Goal: Task Accomplishment & Management: Manage account settings

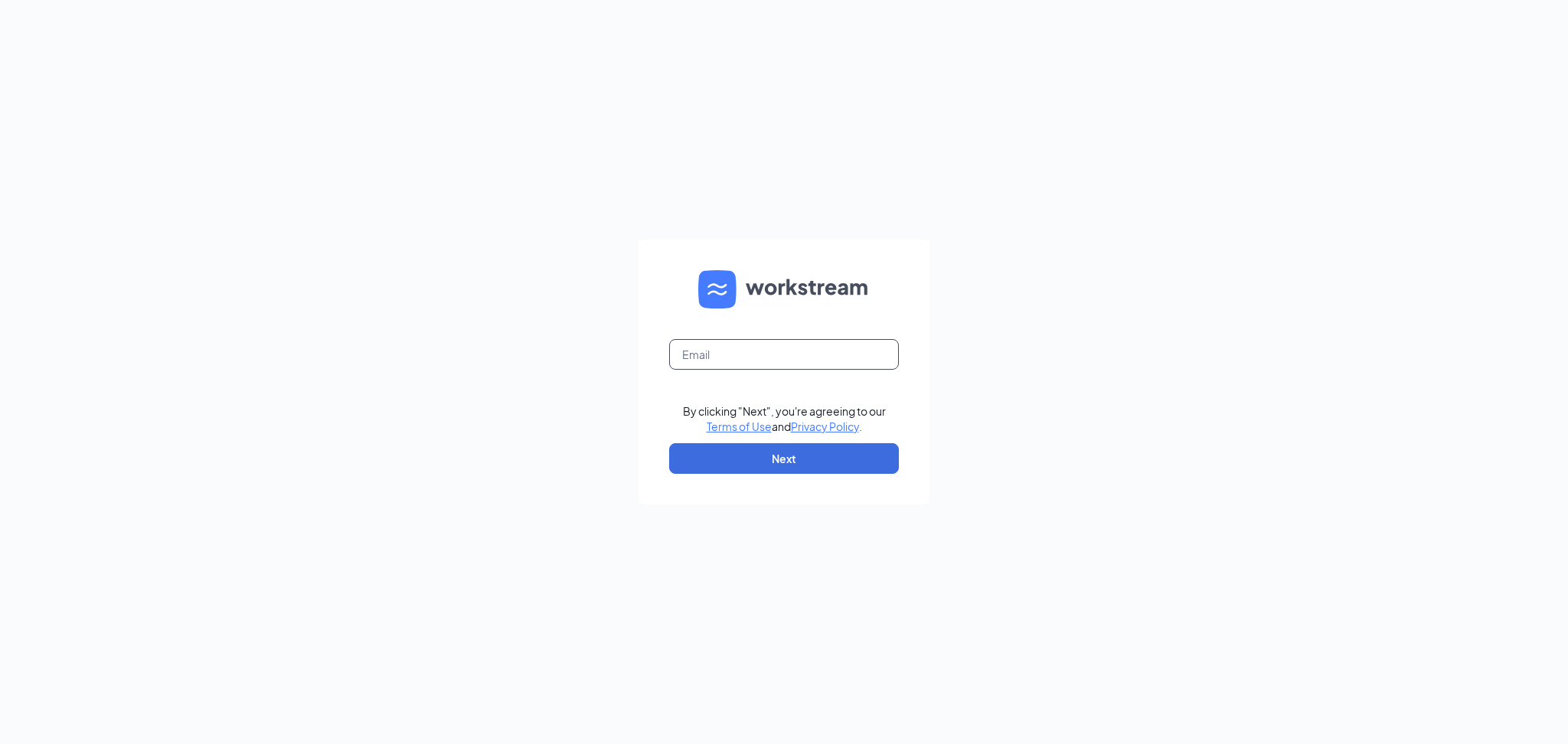
click at [800, 343] on input "text" at bounding box center [784, 355] width 230 height 31
click at [800, 347] on input "text" at bounding box center [784, 355] width 230 height 31
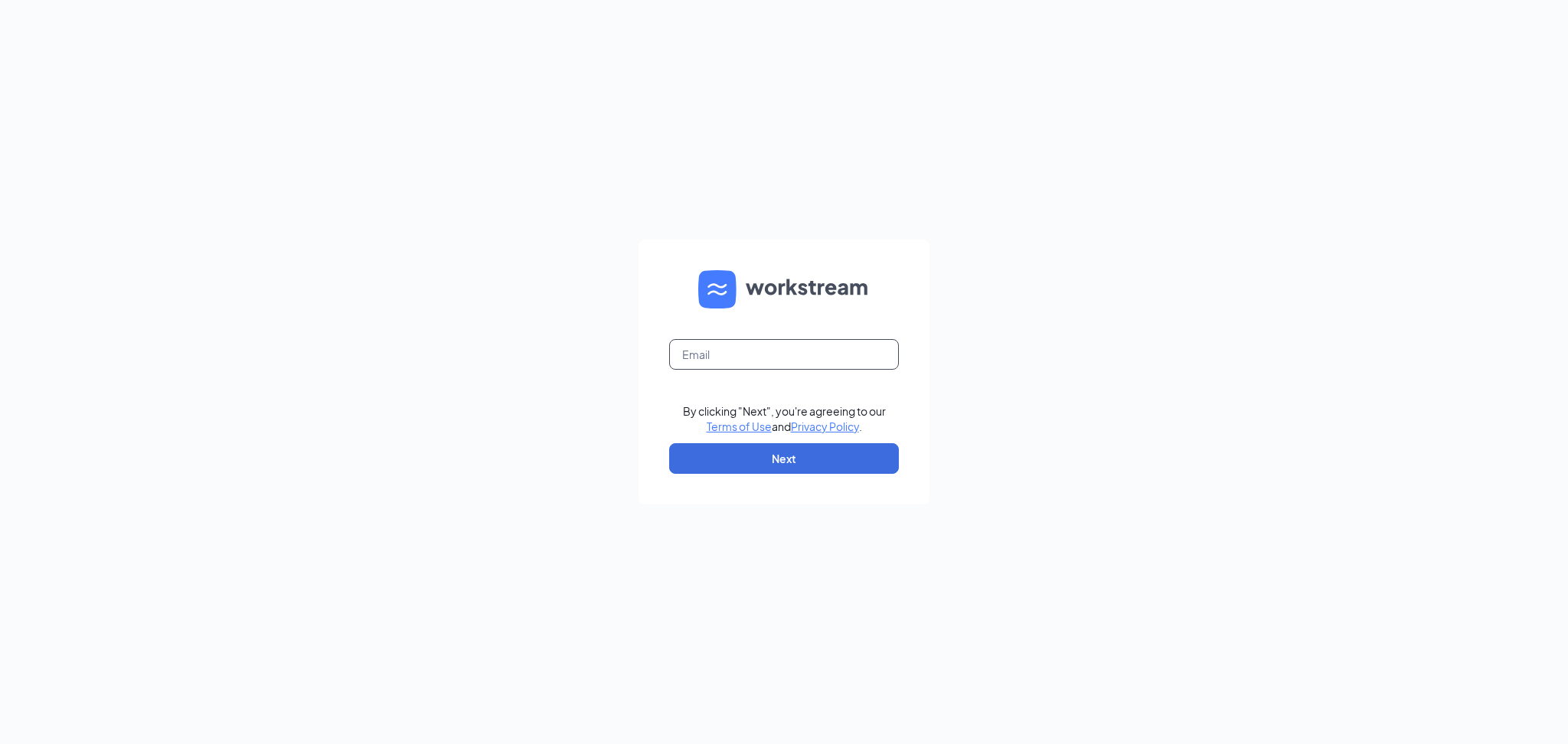
click at [800, 347] on input "text" at bounding box center [784, 355] width 230 height 31
type input "[EMAIL_ADDRESS][DOMAIN_NAME]"
click at [868, 465] on button "Next" at bounding box center [784, 459] width 230 height 31
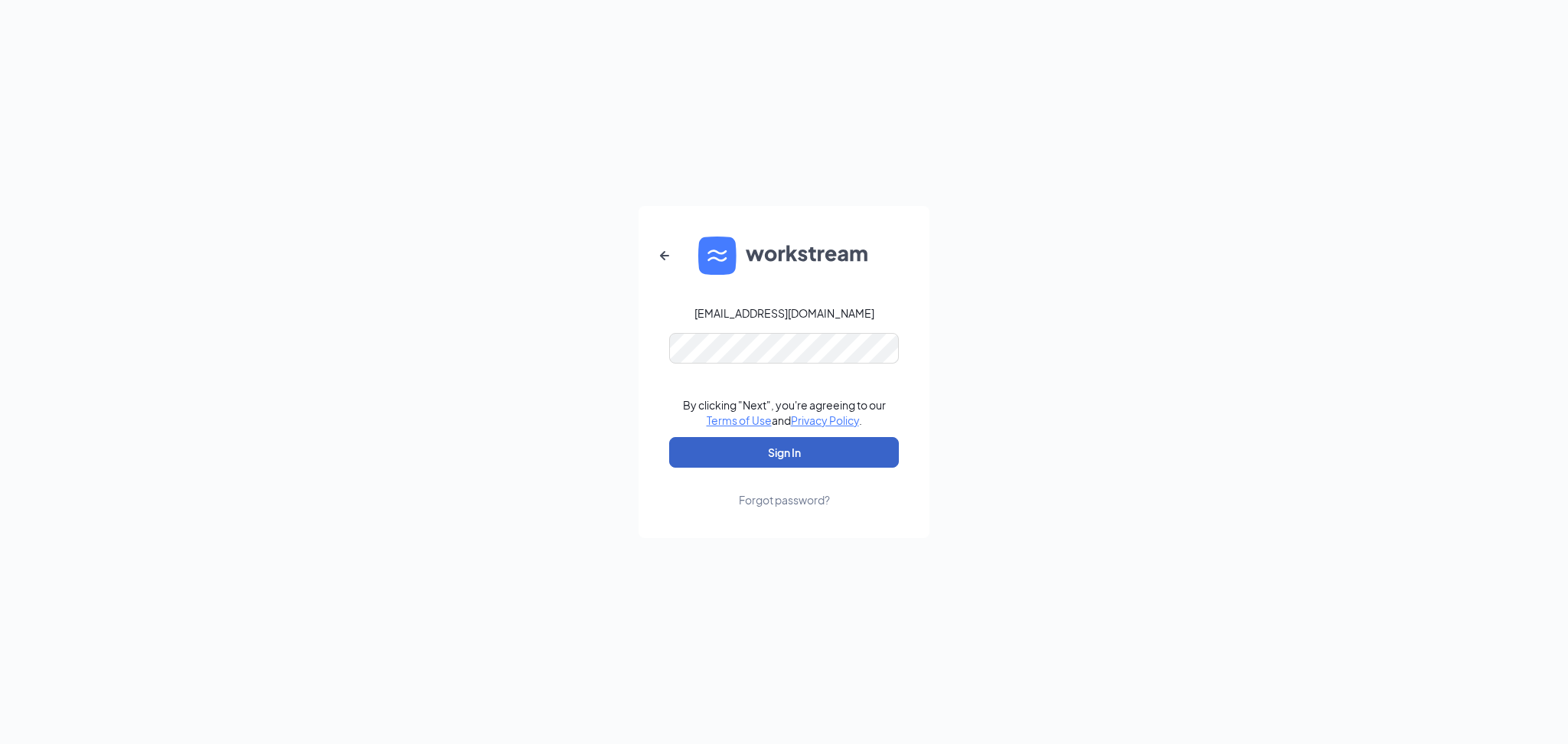
click at [848, 459] on button "Sign In" at bounding box center [784, 452] width 230 height 31
click at [792, 499] on div "Forgot password?" at bounding box center [784, 499] width 91 height 15
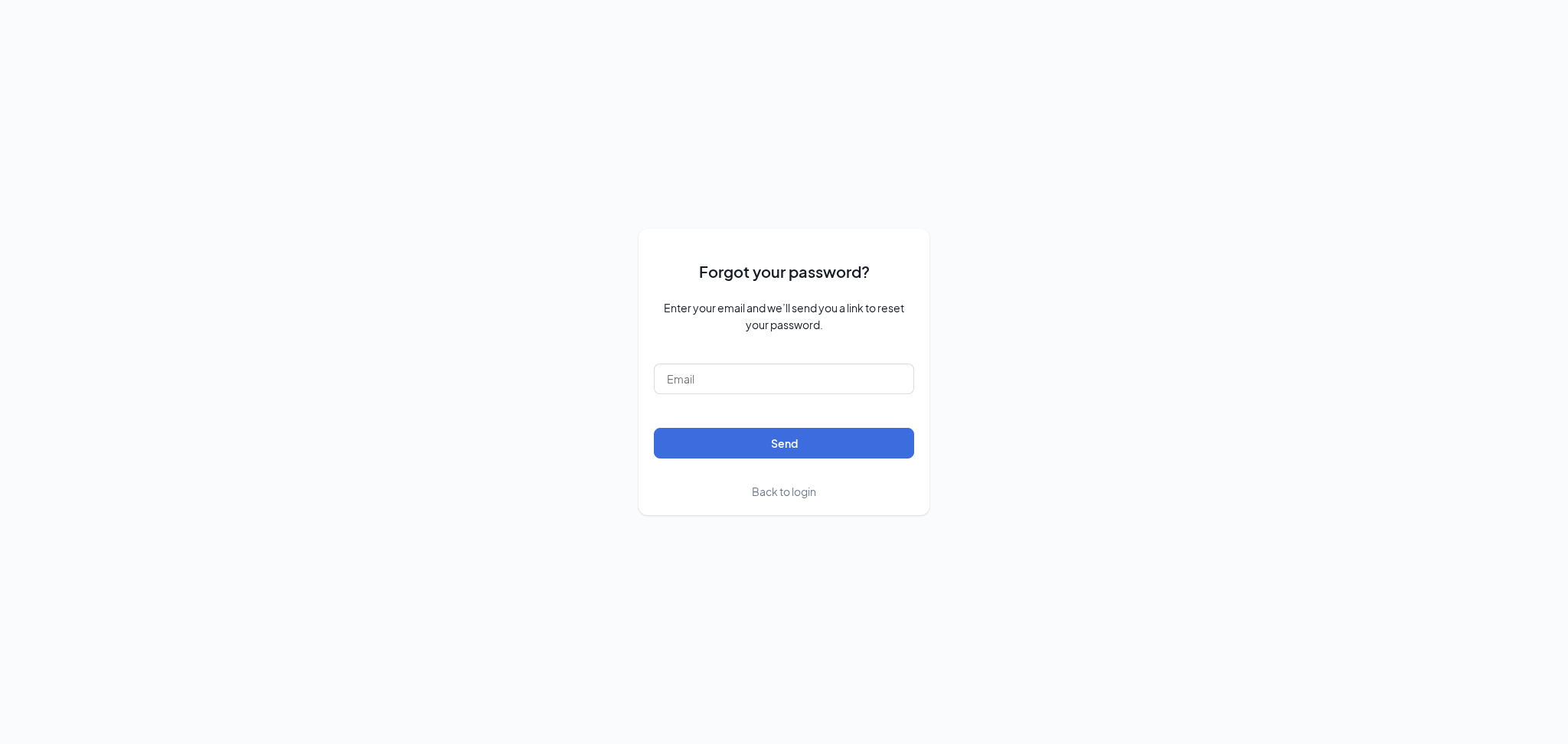
click at [801, 497] on link "Back to login" at bounding box center [784, 491] width 65 height 17
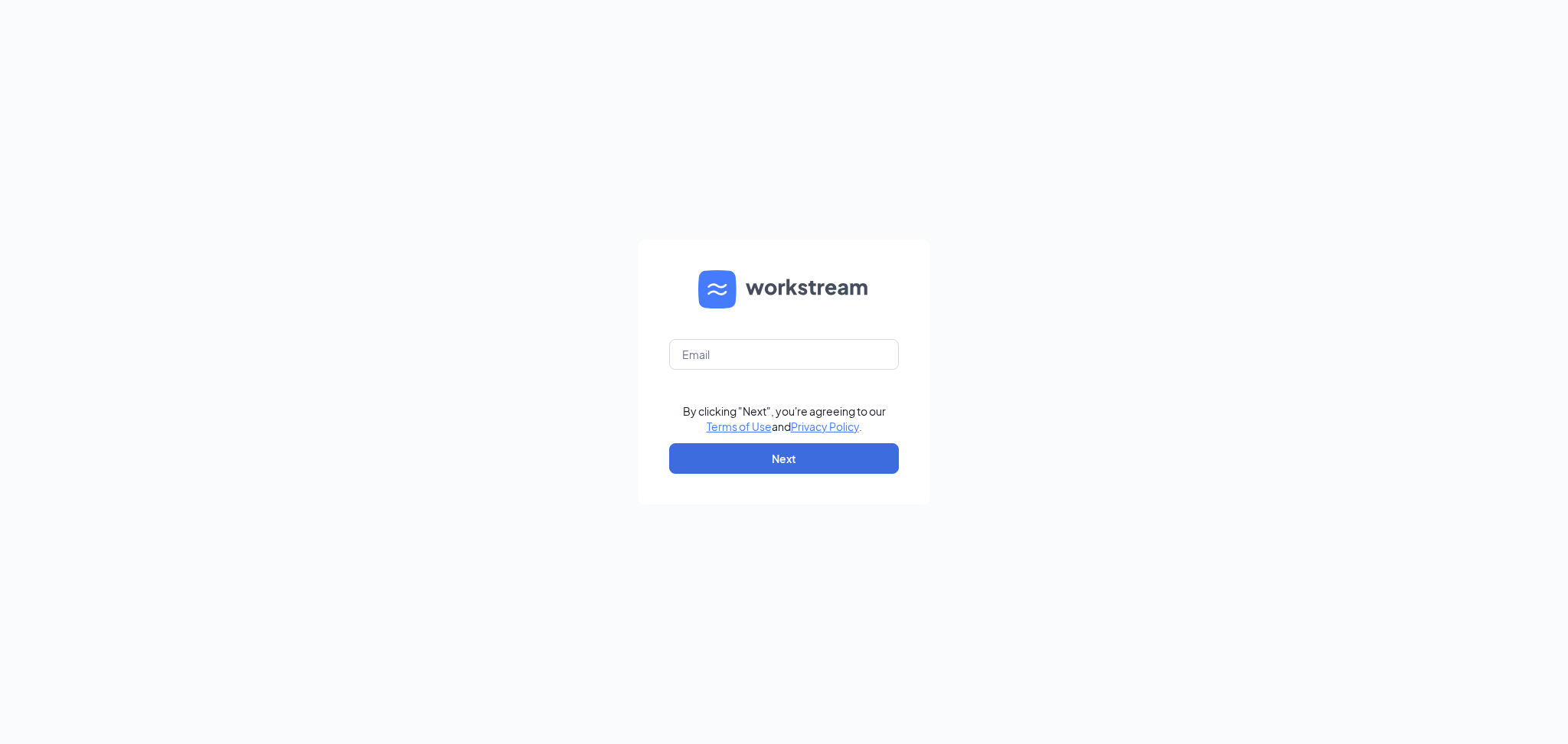
click at [801, 497] on form "By clicking "Next", you're agreeing to our Terms of Use and Privacy Policy . Ne…" at bounding box center [784, 372] width 291 height 264
click at [757, 360] on input "text" at bounding box center [784, 355] width 230 height 31
click at [757, 361] on input "text" at bounding box center [784, 355] width 230 height 31
click at [758, 361] on input "text" at bounding box center [784, 355] width 230 height 31
type input "[EMAIL_ADDRESS][DOMAIN_NAME]"
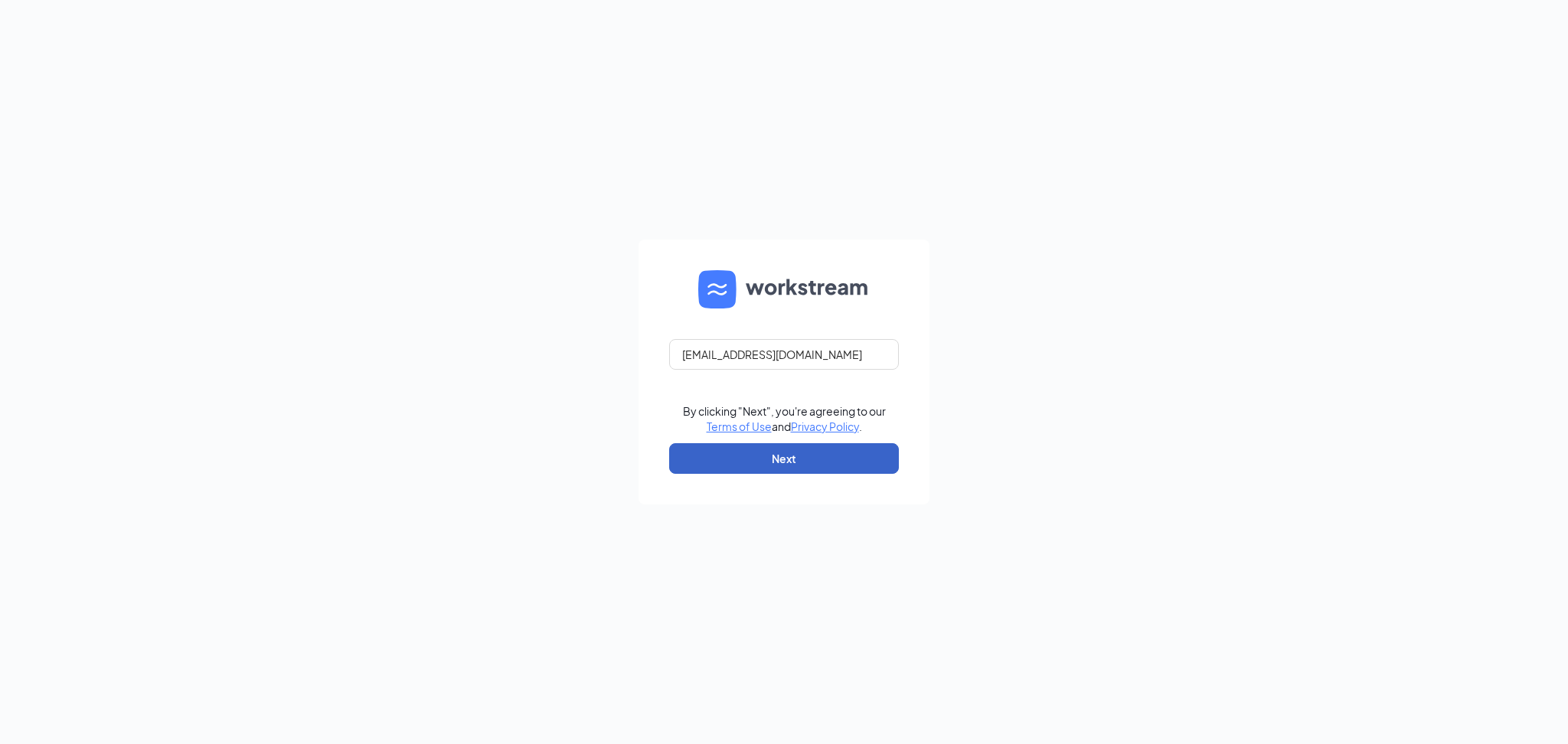
click at [839, 459] on button "Next" at bounding box center [784, 459] width 230 height 31
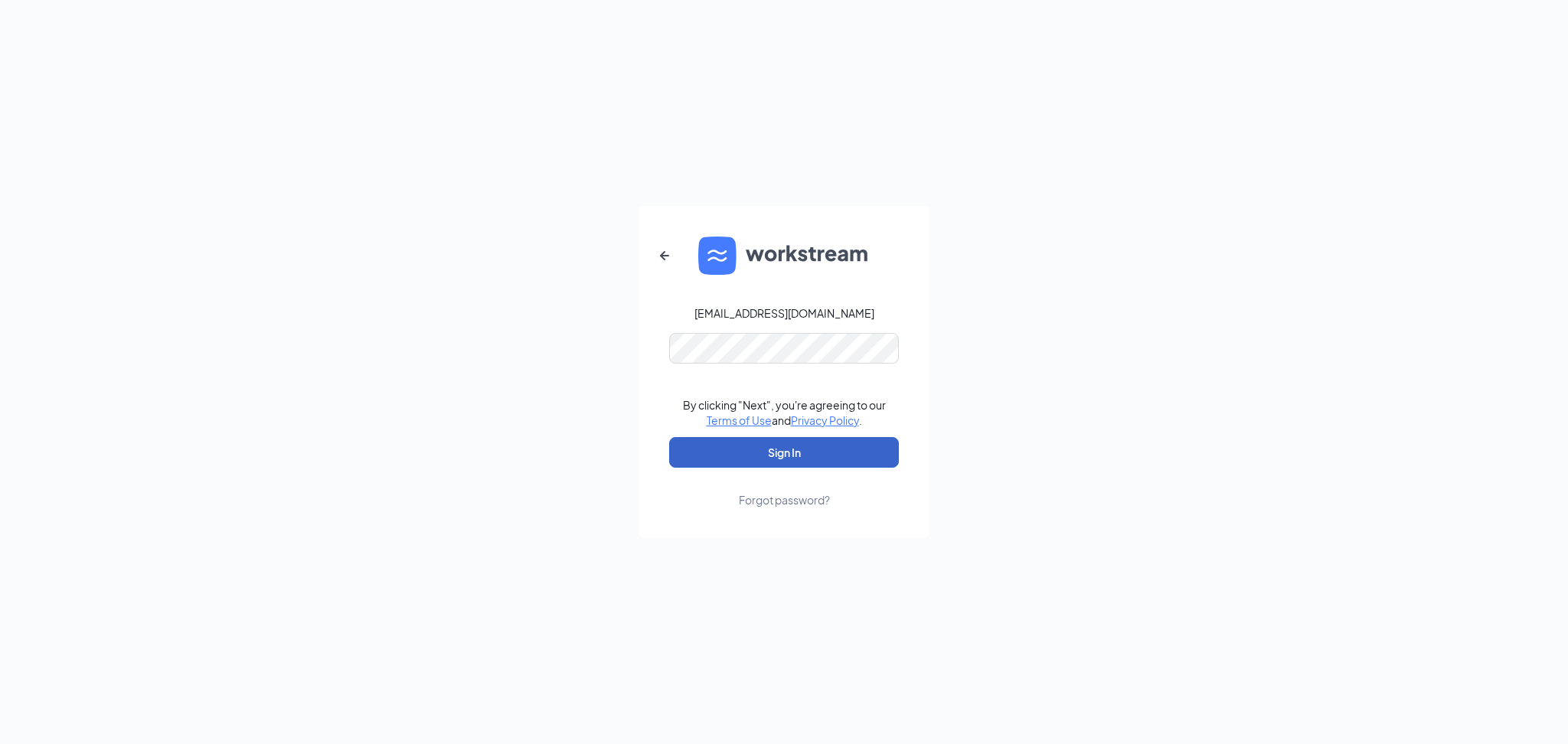
click at [823, 459] on button "Sign In" at bounding box center [784, 452] width 230 height 31
click at [784, 454] on button "Sign In" at bounding box center [784, 452] width 230 height 31
click at [769, 497] on div "Forgot password?" at bounding box center [784, 499] width 91 height 15
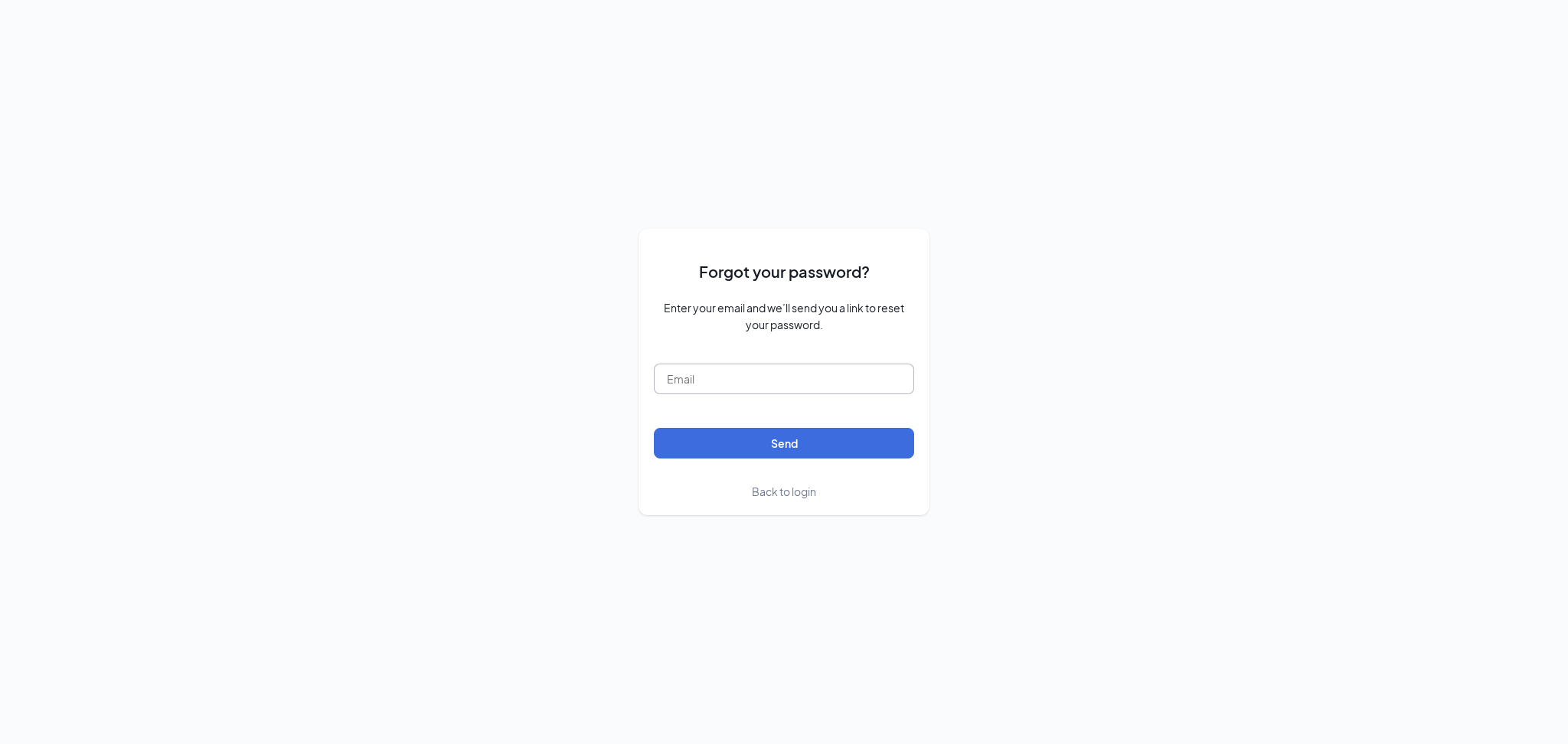
click at [763, 376] on input "text" at bounding box center [784, 379] width 261 height 31
type input "[EMAIL_ADDRESS][DOMAIN_NAME]"
click at [826, 441] on button "Send" at bounding box center [784, 443] width 261 height 31
drag, startPoint x: 802, startPoint y: 375, endPoint x: 561, endPoint y: 427, distance: 246.5
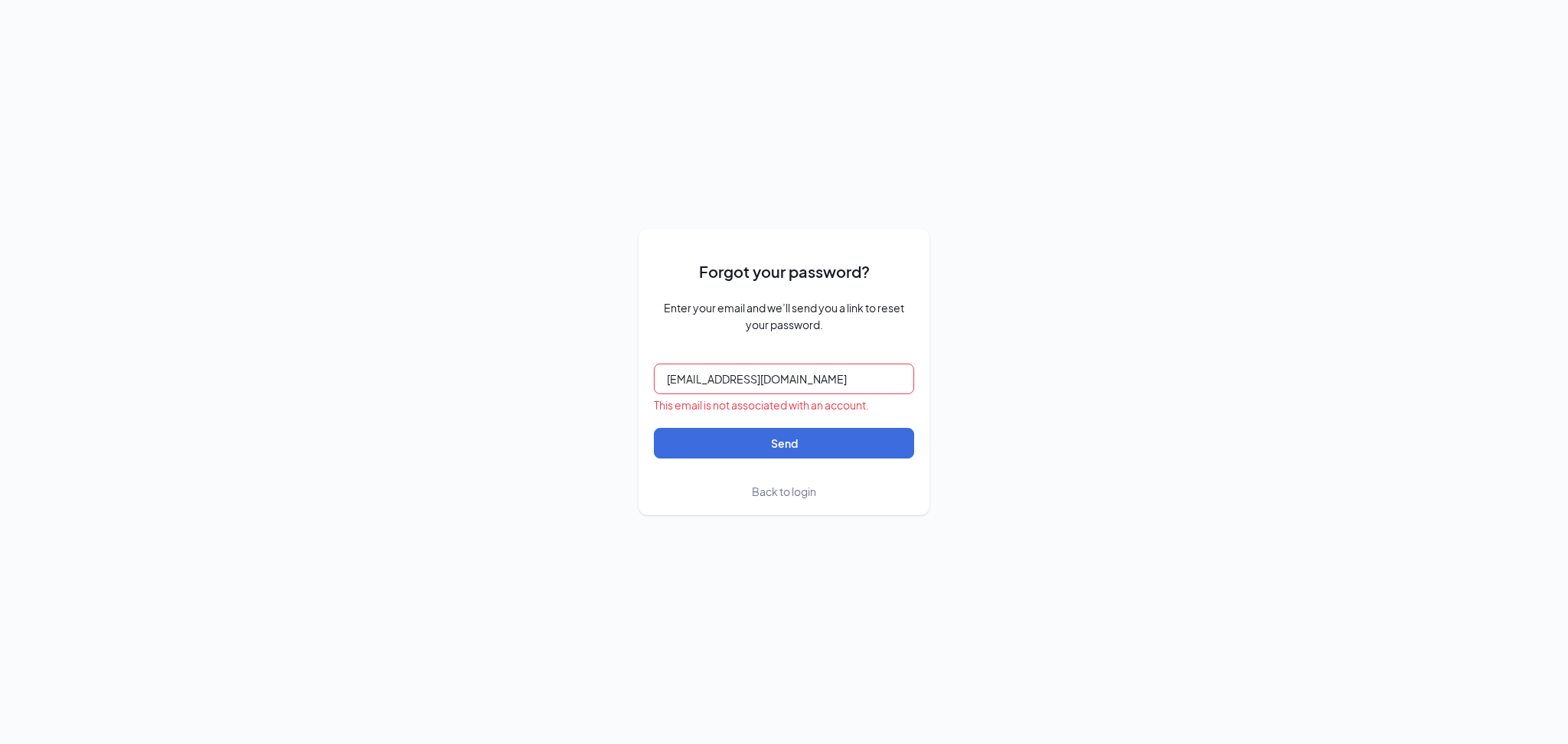
click at [561, 427] on div "Forgot your password? Enter your email and we’ll send you a link to reset your …" at bounding box center [784, 372] width 1568 height 744
click at [679, 376] on input "text" at bounding box center [784, 379] width 261 height 31
type input "[EMAIL_ADDRESS][DOMAIN_NAME]"
click at [845, 429] on button "Send" at bounding box center [784, 443] width 261 height 31
drag, startPoint x: 835, startPoint y: 372, endPoint x: 484, endPoint y: 375, distance: 351.0
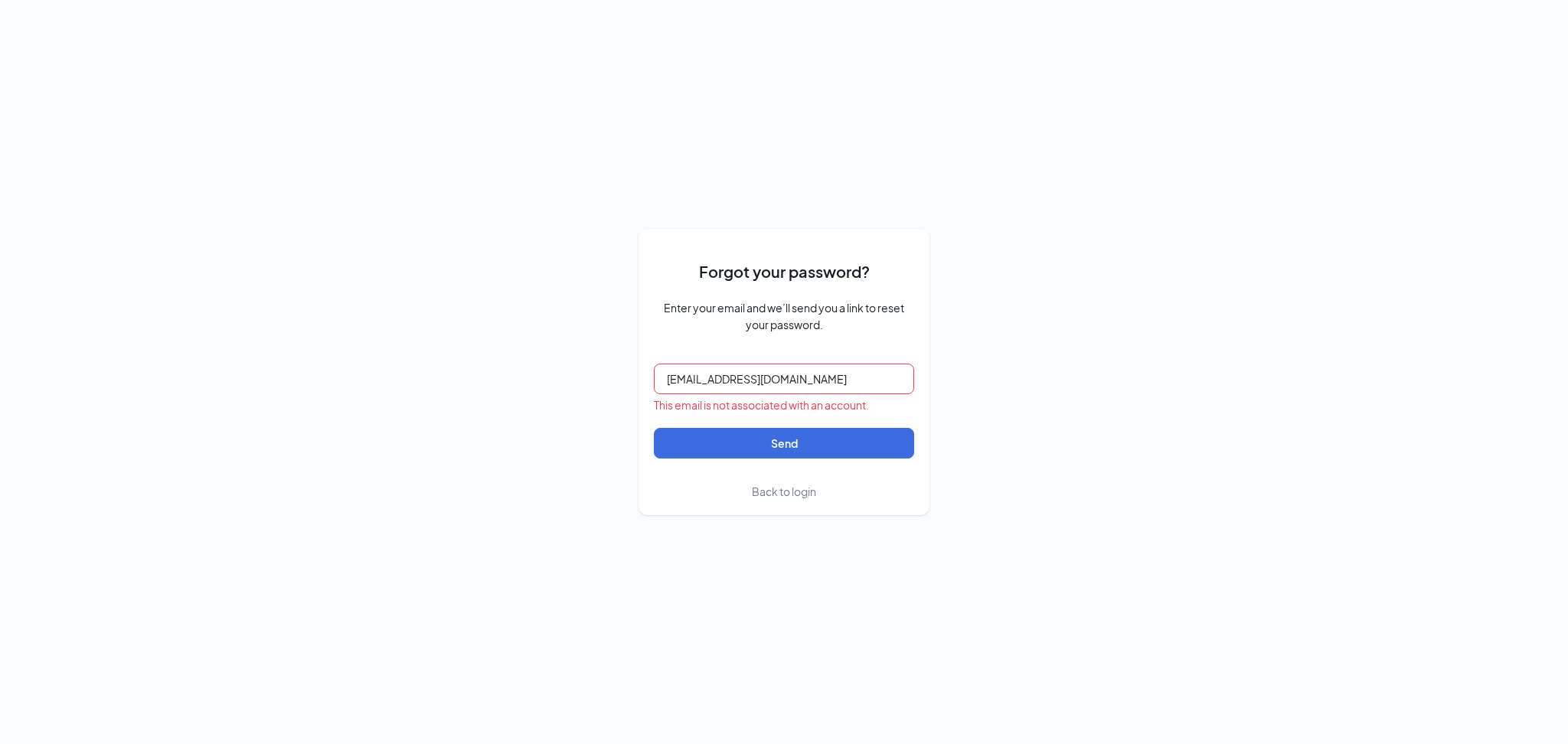
click at [486, 375] on div "Forgot your password? Enter your email and we’ll send you a link to reset your …" at bounding box center [784, 372] width 1568 height 744
